Goal: Task Accomplishment & Management: Use online tool/utility

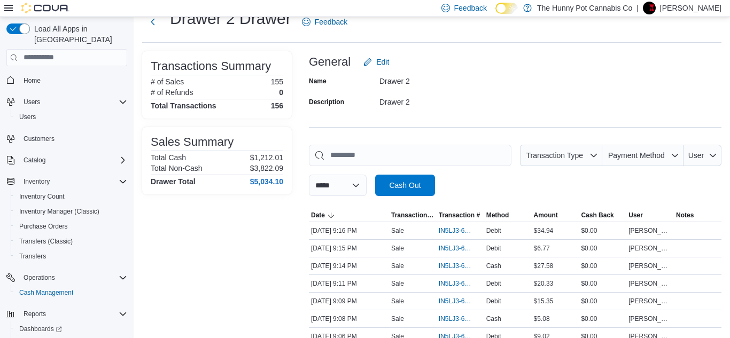
scroll to position [37, 0]
click at [155, 27] on button "Next" at bounding box center [152, 21] width 21 height 21
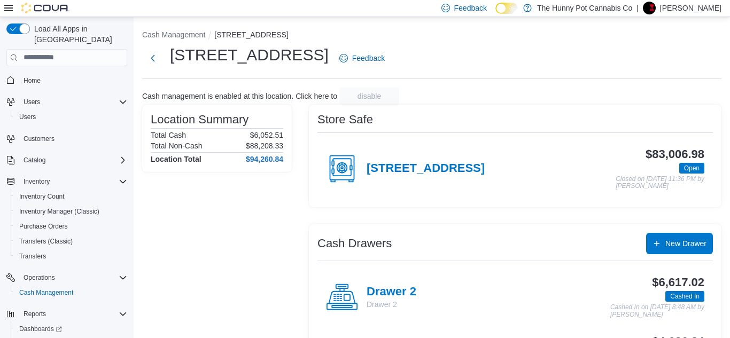
scroll to position [37, 0]
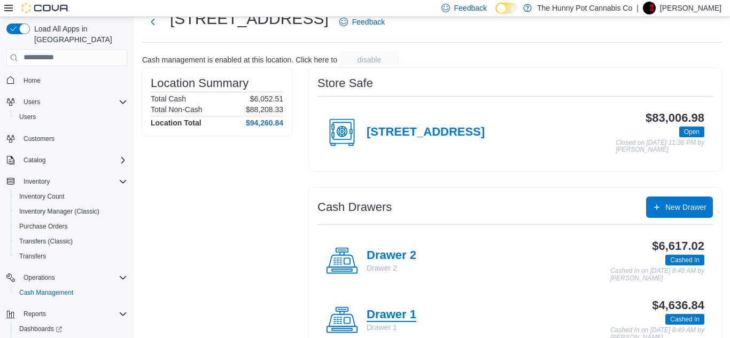
click at [381, 319] on h4 "Drawer 1" at bounding box center [391, 315] width 50 height 14
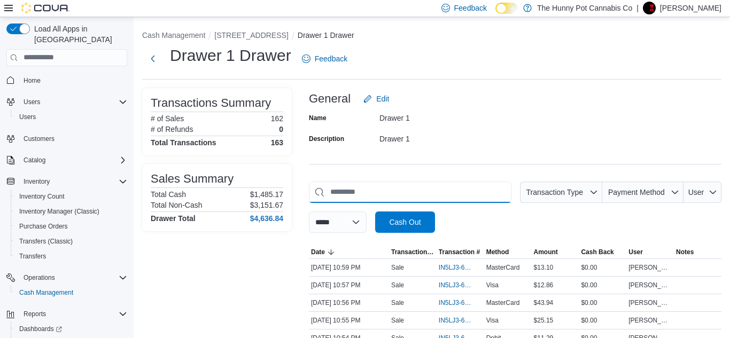
click at [455, 193] on input "This is a search bar. As you type, the results lower in the page will automatic…" at bounding box center [410, 192] width 202 height 21
click at [445, 306] on span "IN5LJ3-6153810" at bounding box center [455, 303] width 33 height 9
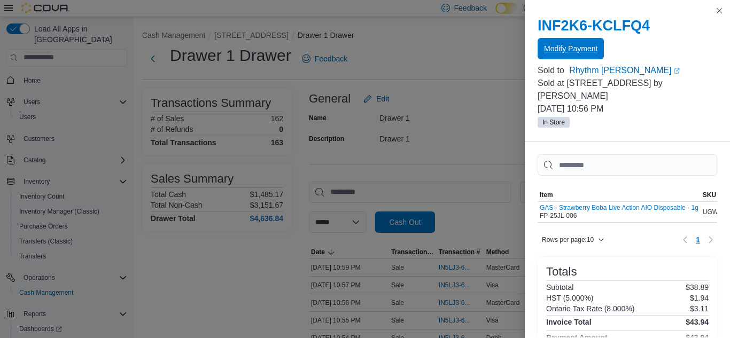
click at [590, 49] on span "Modify Payment" at bounding box center [570, 48] width 53 height 11
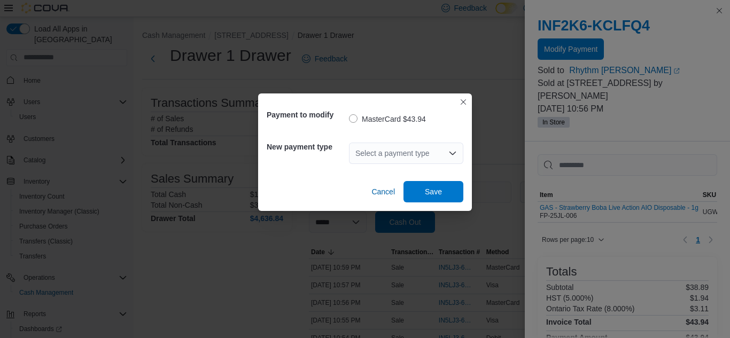
click at [444, 159] on div "Select a payment type" at bounding box center [406, 153] width 114 height 21
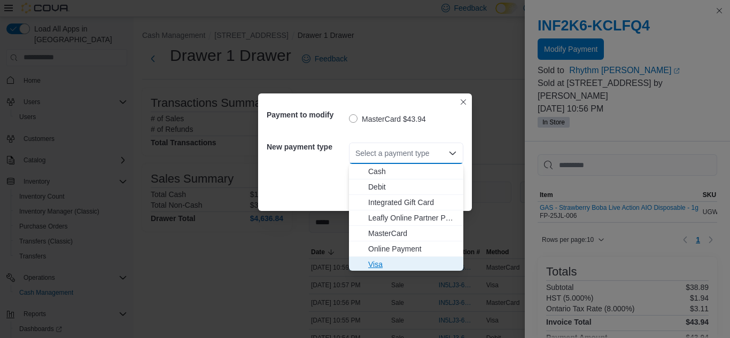
click at [410, 263] on span "Visa" at bounding box center [412, 264] width 89 height 11
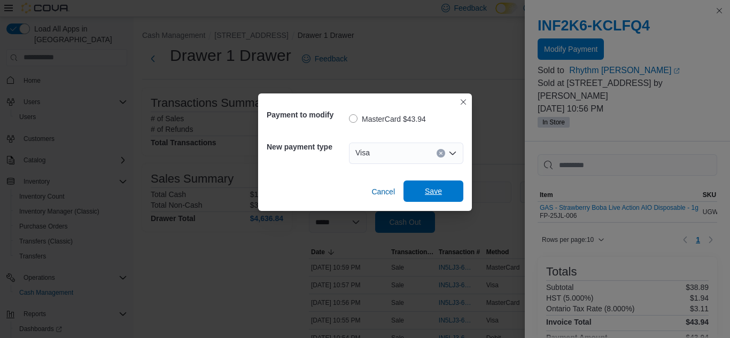
click at [443, 196] on span "Save" at bounding box center [433, 191] width 47 height 21
click at [224, 304] on div "Payment to modify MasterCard $43.94 New payment type Visa Cancel Save" at bounding box center [365, 169] width 730 height 338
